Goal: Task Accomplishment & Management: Use online tool/utility

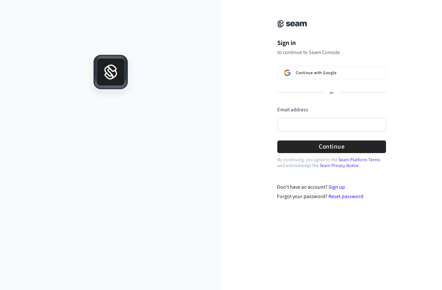
click at [338, 72] on div "Continue with Google" at bounding box center [332, 72] width 73 height 5
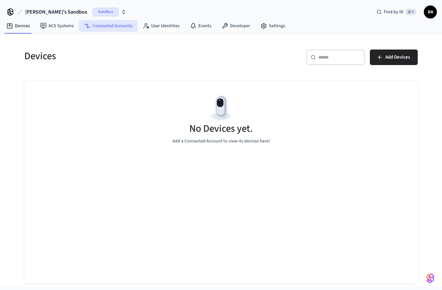
click at [132, 29] on link "Connected Accounts" at bounding box center [108, 26] width 59 height 12
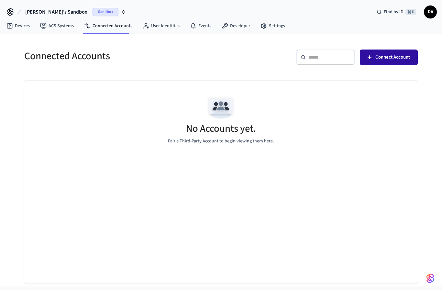
click at [393, 56] on span "Connect Account" at bounding box center [393, 57] width 35 height 8
click at [385, 58] on span "Connect Account" at bounding box center [393, 57] width 35 height 8
click at [268, 25] on link "Settings" at bounding box center [273, 26] width 35 height 12
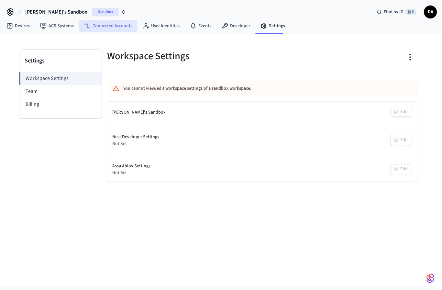
click at [113, 26] on link "Connected Accounts" at bounding box center [108, 26] width 59 height 12
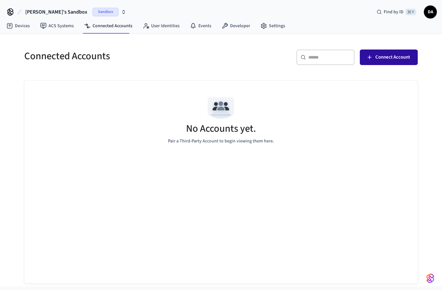
click at [397, 62] on button "Connect Account" at bounding box center [389, 58] width 58 height 16
click at [383, 64] on button "Connect Account" at bounding box center [389, 58] width 58 height 16
click at [385, 60] on span "Connect Account" at bounding box center [393, 57] width 35 height 8
click at [385, 59] on span "Connect Account" at bounding box center [393, 57] width 35 height 8
click at [20, 27] on link "Devices" at bounding box center [18, 26] width 34 height 12
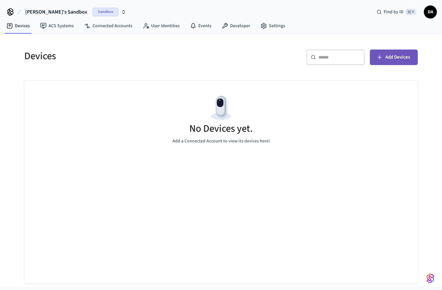
click at [394, 56] on span "Add Devices" at bounding box center [398, 57] width 25 height 8
click at [93, 11] on span "Sandbox" at bounding box center [106, 12] width 26 height 8
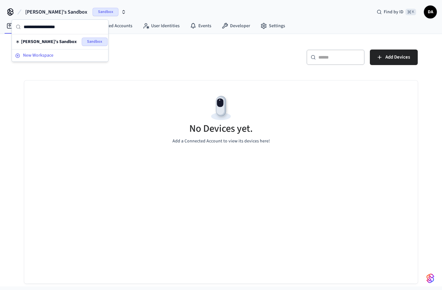
click at [18, 57] on icon at bounding box center [18, 55] width 5 height 5
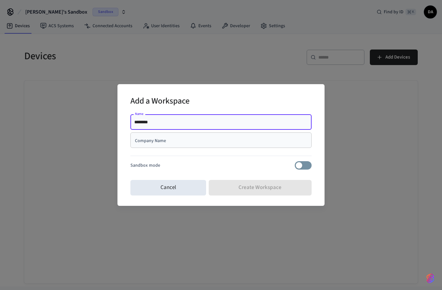
type input "********"
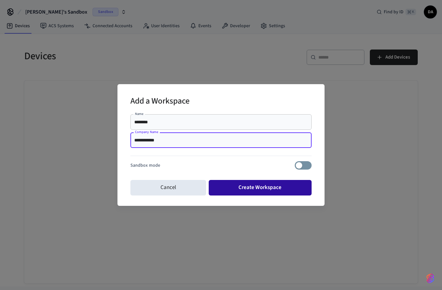
type input "**********"
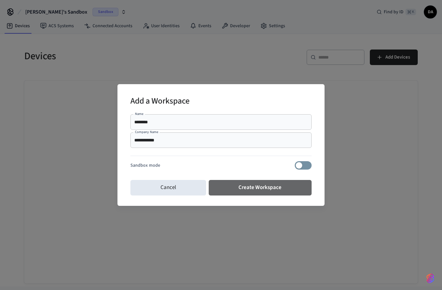
click at [263, 188] on button "Create Workspace" at bounding box center [260, 188] width 103 height 16
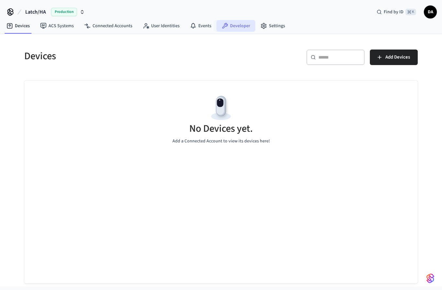
click at [235, 30] on link "Developer" at bounding box center [236, 26] width 39 height 12
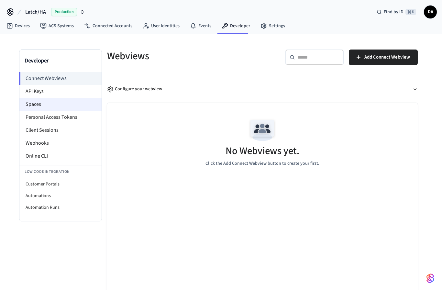
click at [39, 98] on li "Spaces" at bounding box center [60, 104] width 82 height 13
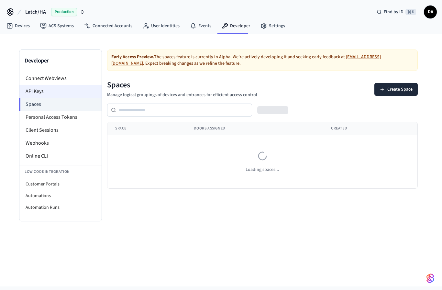
click at [42, 93] on li "API Keys" at bounding box center [60, 91] width 82 height 13
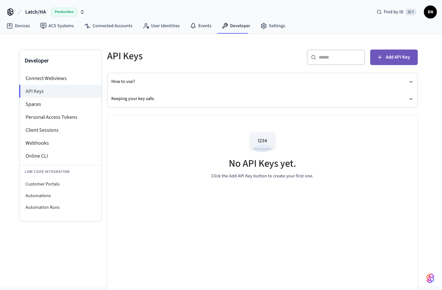
click at [399, 55] on span "Add API Key" at bounding box center [398, 57] width 24 height 8
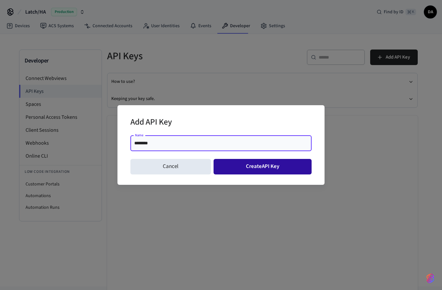
type input "********"
click at [278, 165] on button "Create API Key" at bounding box center [263, 167] width 98 height 16
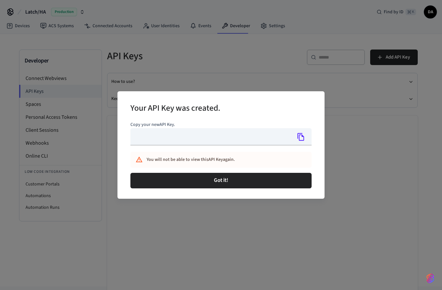
type input "**********"
click at [300, 138] on icon "Copy" at bounding box center [301, 137] width 7 height 8
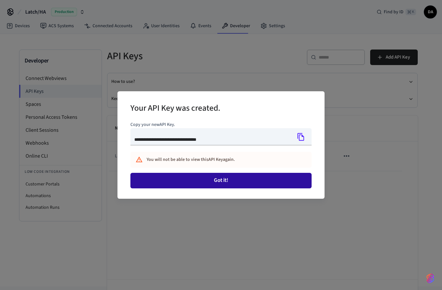
click at [250, 185] on button "Got it!" at bounding box center [221, 181] width 181 height 16
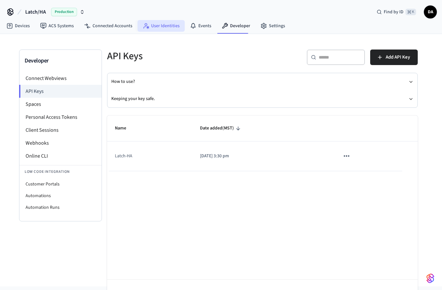
click at [147, 26] on icon at bounding box center [146, 26] width 6 height 6
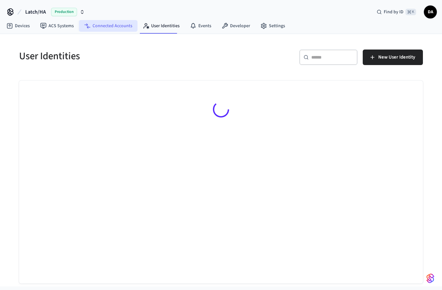
click at [112, 29] on link "Connected Accounts" at bounding box center [108, 26] width 59 height 12
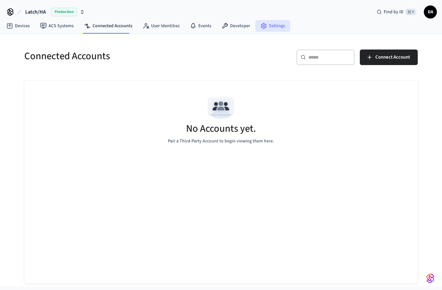
click at [274, 26] on link "Settings" at bounding box center [273, 26] width 35 height 12
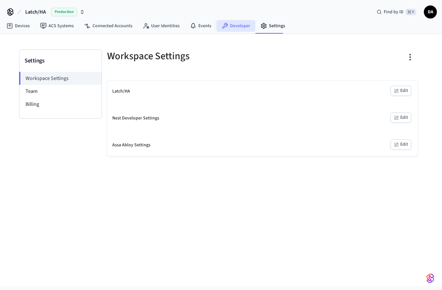
click at [239, 27] on link "Developer" at bounding box center [236, 26] width 39 height 12
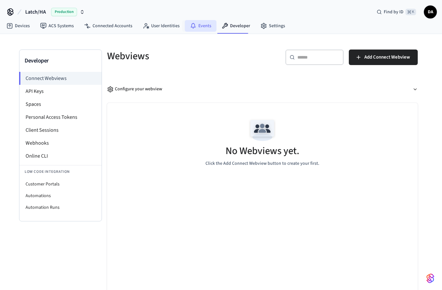
click at [209, 29] on link "Events" at bounding box center [201, 26] width 32 height 12
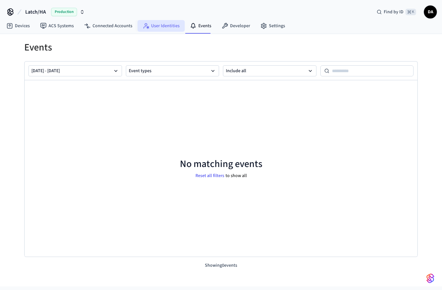
click at [167, 29] on link "User Identities" at bounding box center [161, 26] width 47 height 12
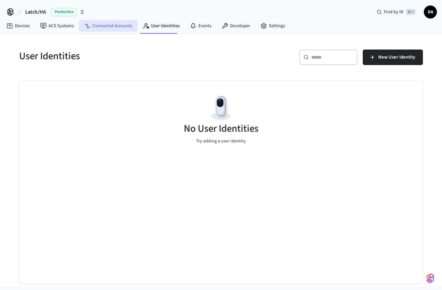
click at [116, 30] on link "Connected Accounts" at bounding box center [108, 26] width 59 height 12
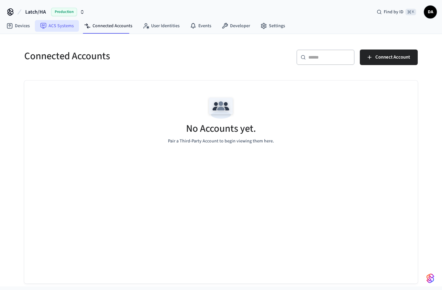
click at [67, 24] on link "ACS Systems" at bounding box center [57, 26] width 44 height 12
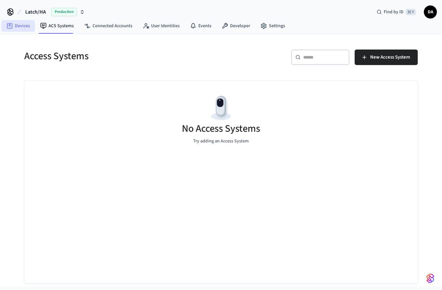
click at [27, 27] on link "Devices" at bounding box center [18, 26] width 34 height 12
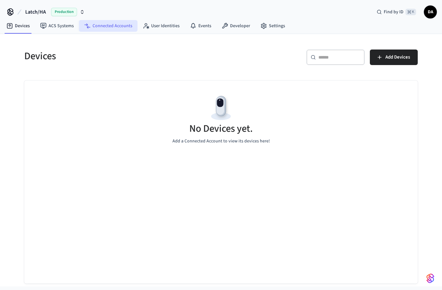
click at [108, 27] on link "Connected Accounts" at bounding box center [108, 26] width 59 height 12
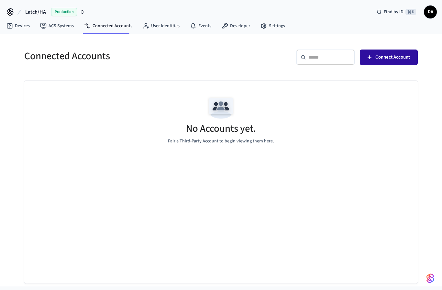
click at [389, 53] on span "Connect Account" at bounding box center [393, 57] width 35 height 8
click at [430, 12] on span "DA" at bounding box center [431, 12] width 12 height 12
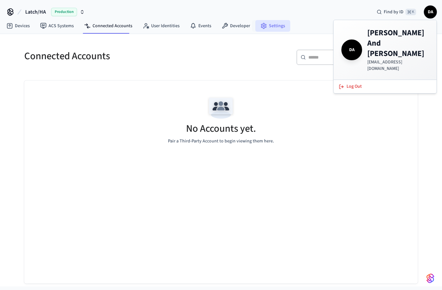
click at [273, 28] on link "Settings" at bounding box center [273, 26] width 35 height 12
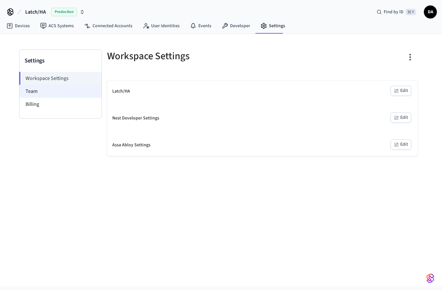
click at [69, 96] on li "Team" at bounding box center [60, 91] width 82 height 13
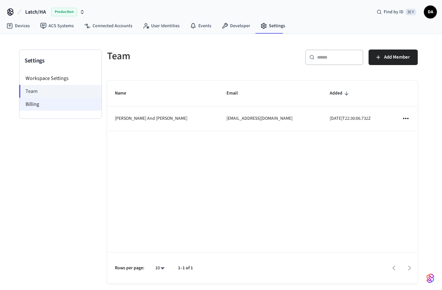
click at [56, 107] on li "Billing" at bounding box center [60, 104] width 82 height 13
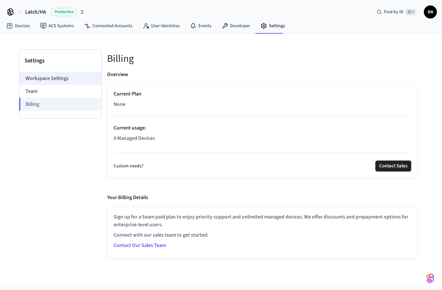
click at [53, 76] on li "Workspace Settings" at bounding box center [60, 78] width 82 height 13
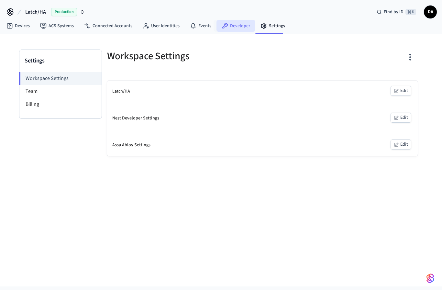
click at [223, 27] on icon at bounding box center [226, 26] width 6 height 6
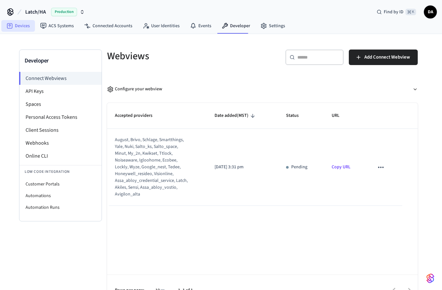
click at [23, 26] on link "Devices" at bounding box center [18, 26] width 34 height 12
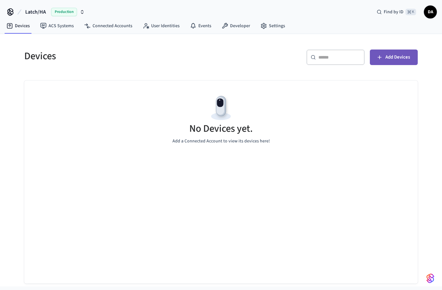
click at [409, 58] on span "Add Devices" at bounding box center [398, 57] width 25 height 8
click at [63, 26] on link "ACS Systems" at bounding box center [57, 26] width 44 height 12
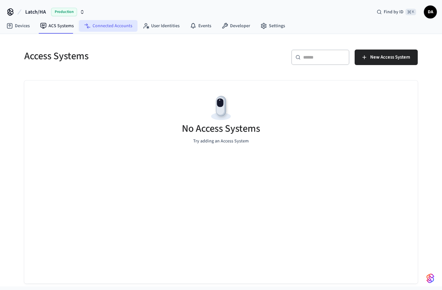
click at [103, 21] on link "Connected Accounts" at bounding box center [108, 26] width 59 height 12
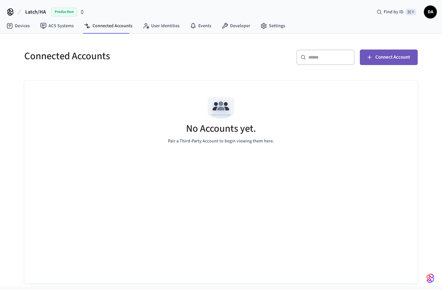
click at [380, 58] on span "Connect Account" at bounding box center [393, 57] width 35 height 8
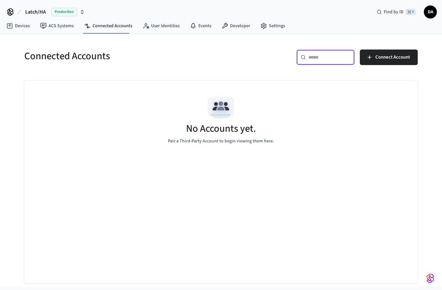
click at [331, 59] on input "text" at bounding box center [330, 57] width 42 height 6
click at [169, 24] on link "User Identities" at bounding box center [161, 26] width 47 height 12
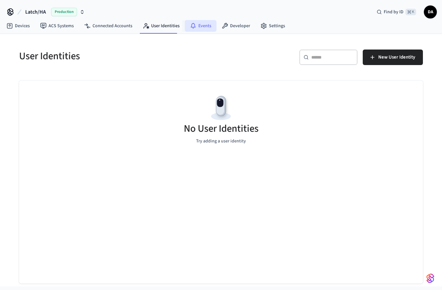
click at [202, 27] on link "Events" at bounding box center [201, 26] width 32 height 12
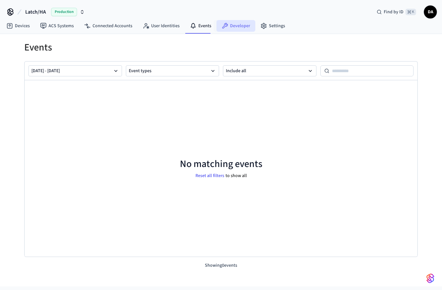
click at [247, 27] on link "Developer" at bounding box center [236, 26] width 39 height 12
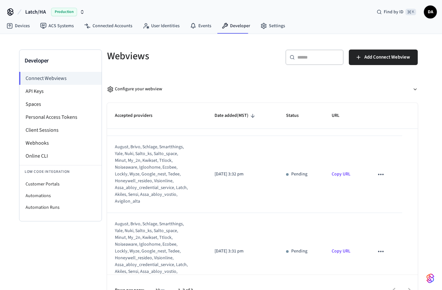
scroll to position [70, 0]
click at [217, 77] on div "Configure your webview" at bounding box center [260, 86] width 316 height 22
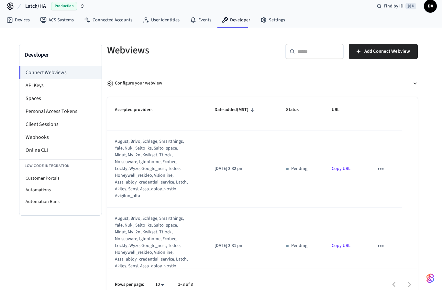
scroll to position [9, 0]
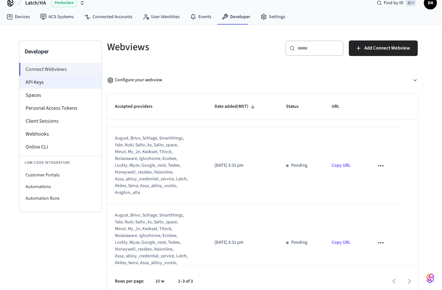
drag, startPoint x: 52, startPoint y: 83, endPoint x: 52, endPoint y: 92, distance: 9.1
click at [52, 83] on li "API Keys" at bounding box center [60, 82] width 82 height 13
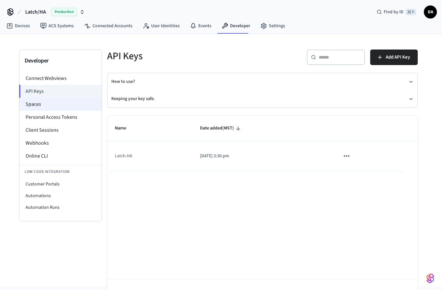
click at [49, 105] on li "Spaces" at bounding box center [60, 104] width 82 height 13
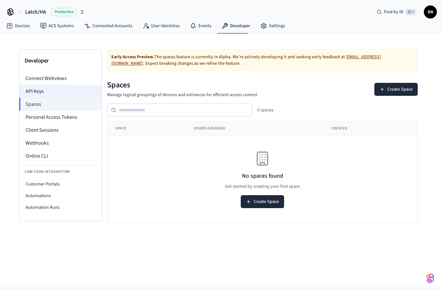
scroll to position [19, 0]
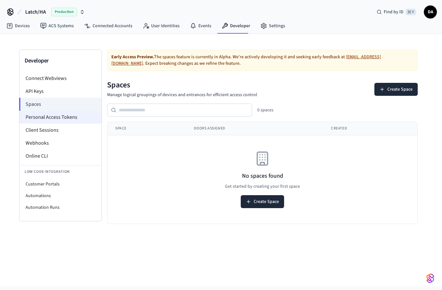
click at [49, 111] on li "Personal Access Tokens" at bounding box center [60, 117] width 82 height 13
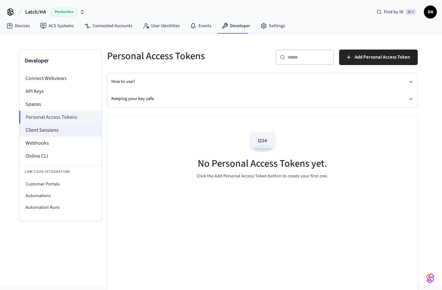
click at [46, 130] on li "Client Sessions" at bounding box center [60, 130] width 82 height 13
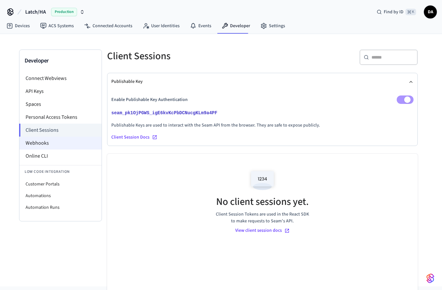
click at [45, 147] on li "Webhooks" at bounding box center [60, 143] width 82 height 13
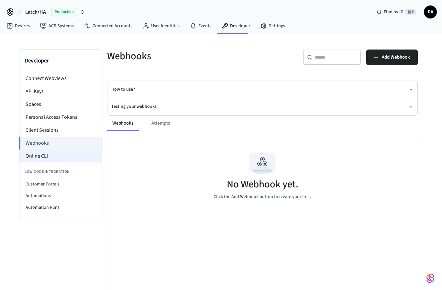
click at [47, 157] on li "Online CLI" at bounding box center [60, 156] width 82 height 13
click at [59, 158] on li "Online CLI" at bounding box center [60, 156] width 82 height 13
click at [78, 186] on li "Customer Portals" at bounding box center [60, 184] width 82 height 12
select select "**********"
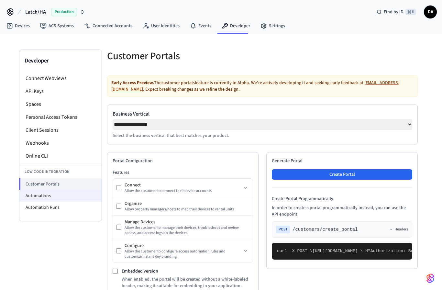
click at [67, 201] on li "Automations" at bounding box center [60, 196] width 82 height 12
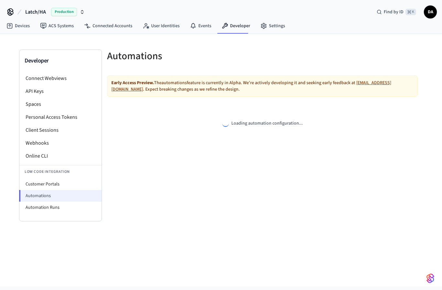
select select "**********"
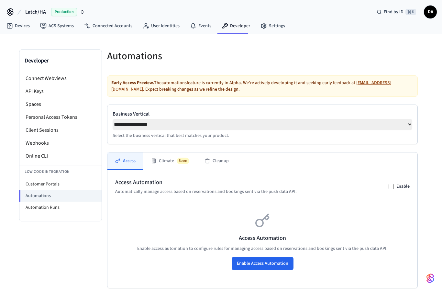
click at [80, 9] on div "Production" at bounding box center [68, 12] width 34 height 8
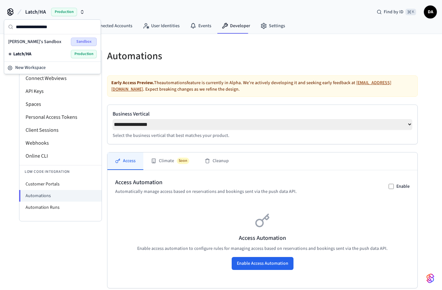
click at [41, 54] on div "Latch/HA Production" at bounding box center [52, 54] width 89 height 8
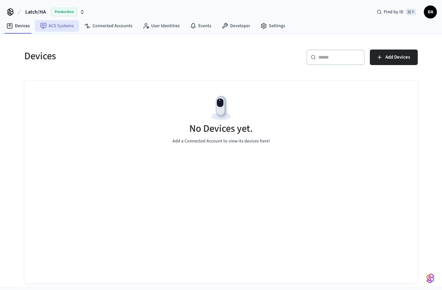
click at [54, 26] on link "ACS Systems" at bounding box center [57, 26] width 44 height 12
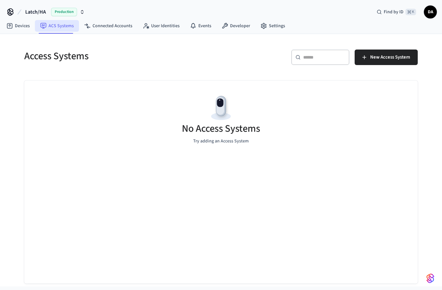
click at [54, 26] on link "ACS Systems" at bounding box center [57, 26] width 44 height 12
click at [115, 24] on link "Connected Accounts" at bounding box center [108, 26] width 59 height 12
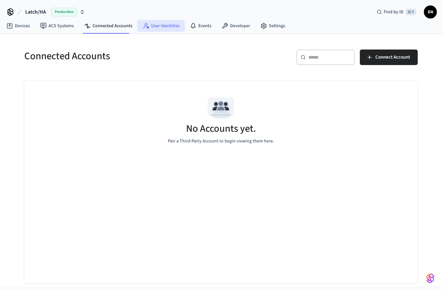
click at [165, 23] on link "User Identities" at bounding box center [161, 26] width 47 height 12
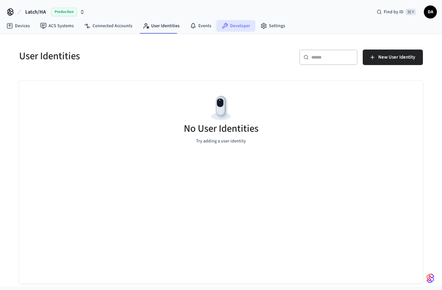
click at [217, 23] on link "Developer" at bounding box center [236, 26] width 39 height 12
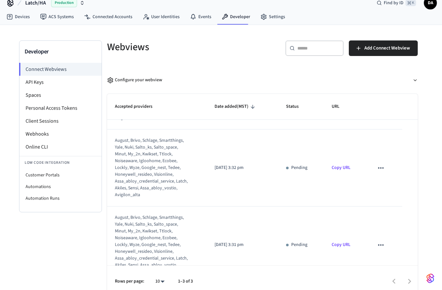
scroll to position [68, 0]
